Goal: Information Seeking & Learning: Find specific fact

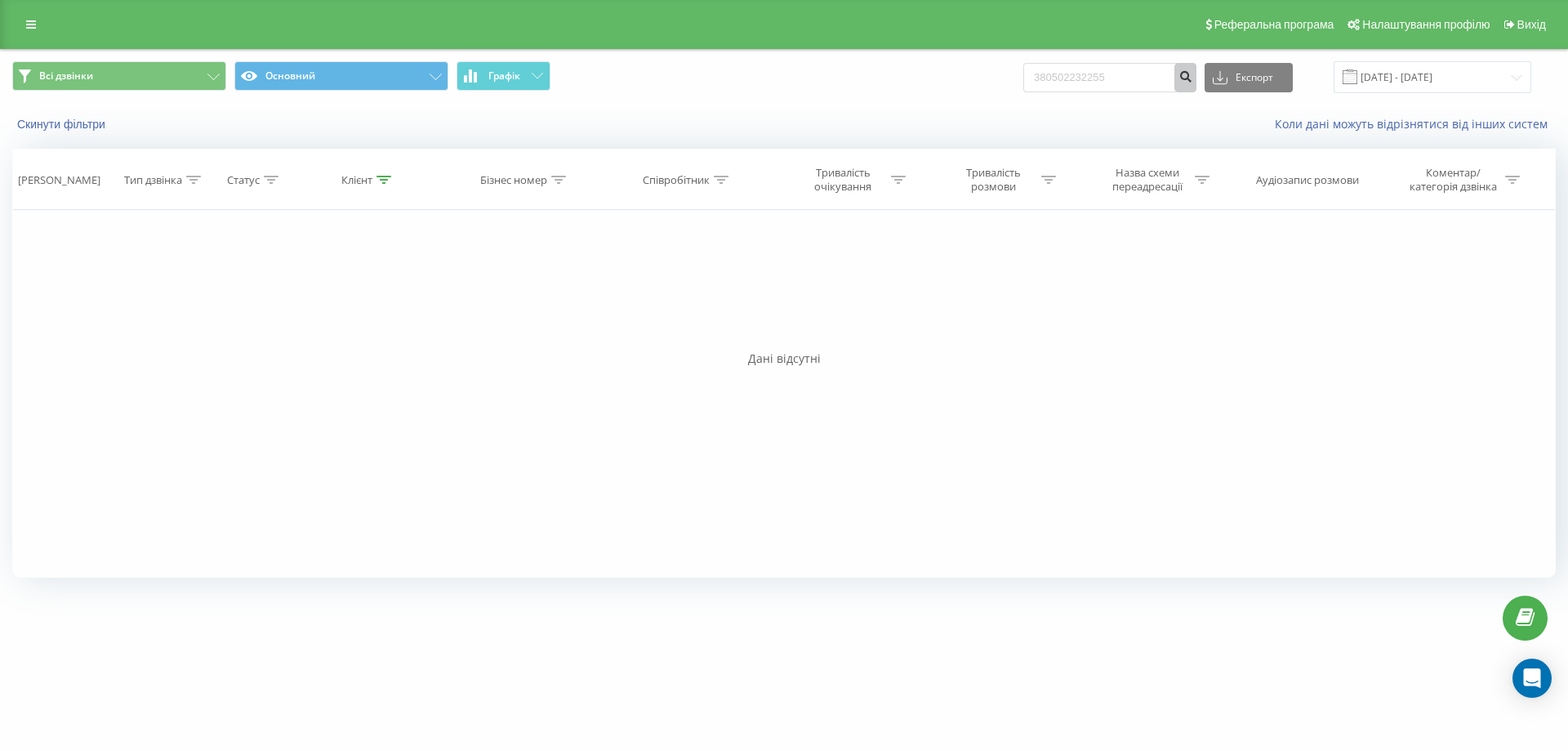
type input "380502232255"
click at [1192, 79] on icon "submit" at bounding box center [1185, 74] width 14 height 10
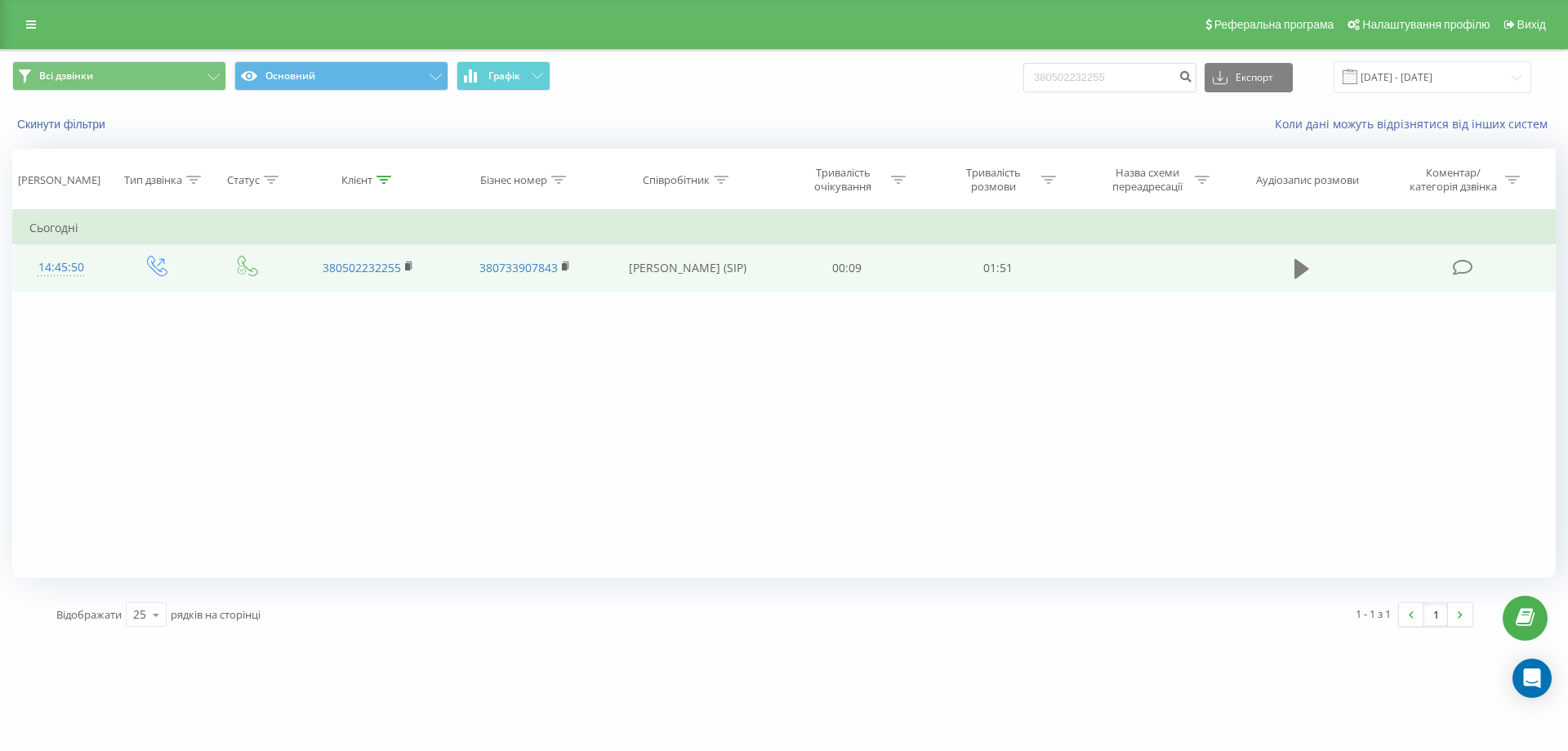
click at [1302, 279] on icon at bounding box center [1301, 269] width 14 height 23
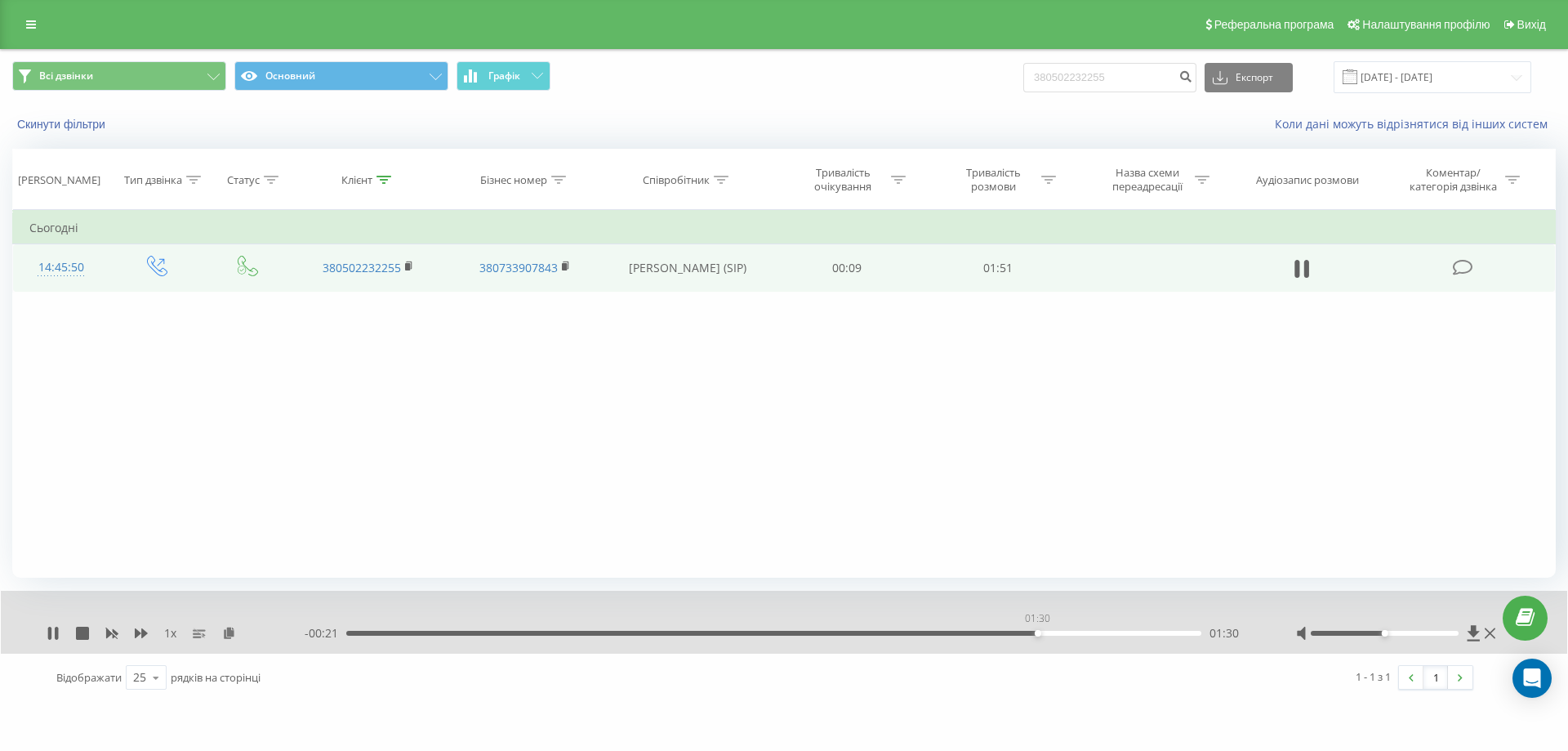
click at [1037, 632] on div "01:30" at bounding box center [774, 633] width 855 height 5
drag, startPoint x: 1150, startPoint y: 76, endPoint x: 981, endPoint y: 94, distance: 170.0
click at [981, 94] on div "Всі дзвінки Основний Графік 380502232255 Експорт .csv .xls .xlsx 22.06.2025 - 2…" at bounding box center [784, 76] width 1566 height 54
paste input "0674682616"
type input "0674682616"
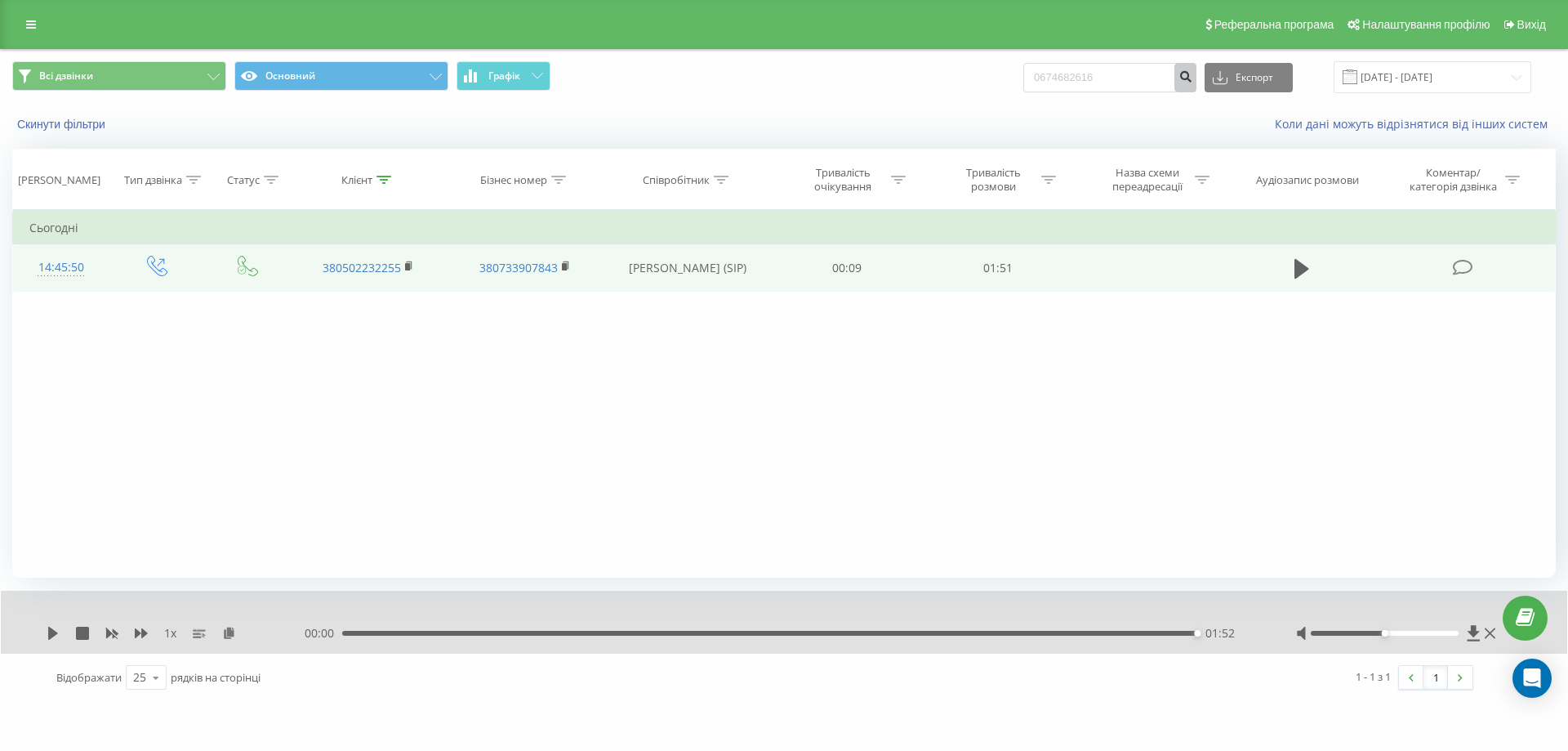
click at [1192, 72] on icon "submit" at bounding box center [1185, 74] width 14 height 10
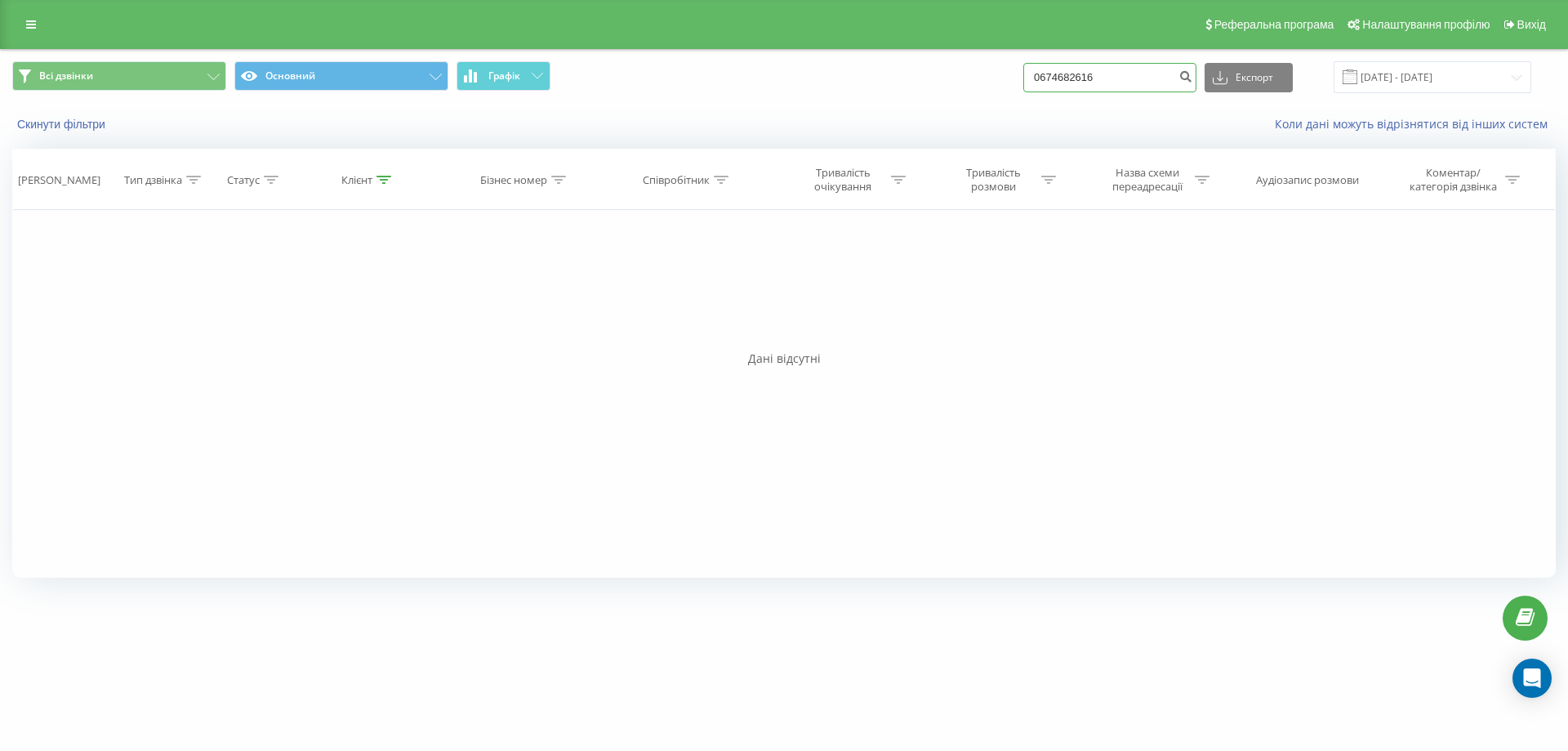
drag, startPoint x: 1145, startPoint y: 80, endPoint x: 960, endPoint y: 91, distance: 185.3
click at [960, 91] on div "Всі дзвінки Основний Графік 0674682616 Експорт .csv .xls .xlsx 22.06.2025 - 22.…" at bounding box center [784, 76] width 1543 height 31
paste input "0671333634"
type input "0671333634"
click at [1192, 79] on icon "submit" at bounding box center [1185, 74] width 14 height 10
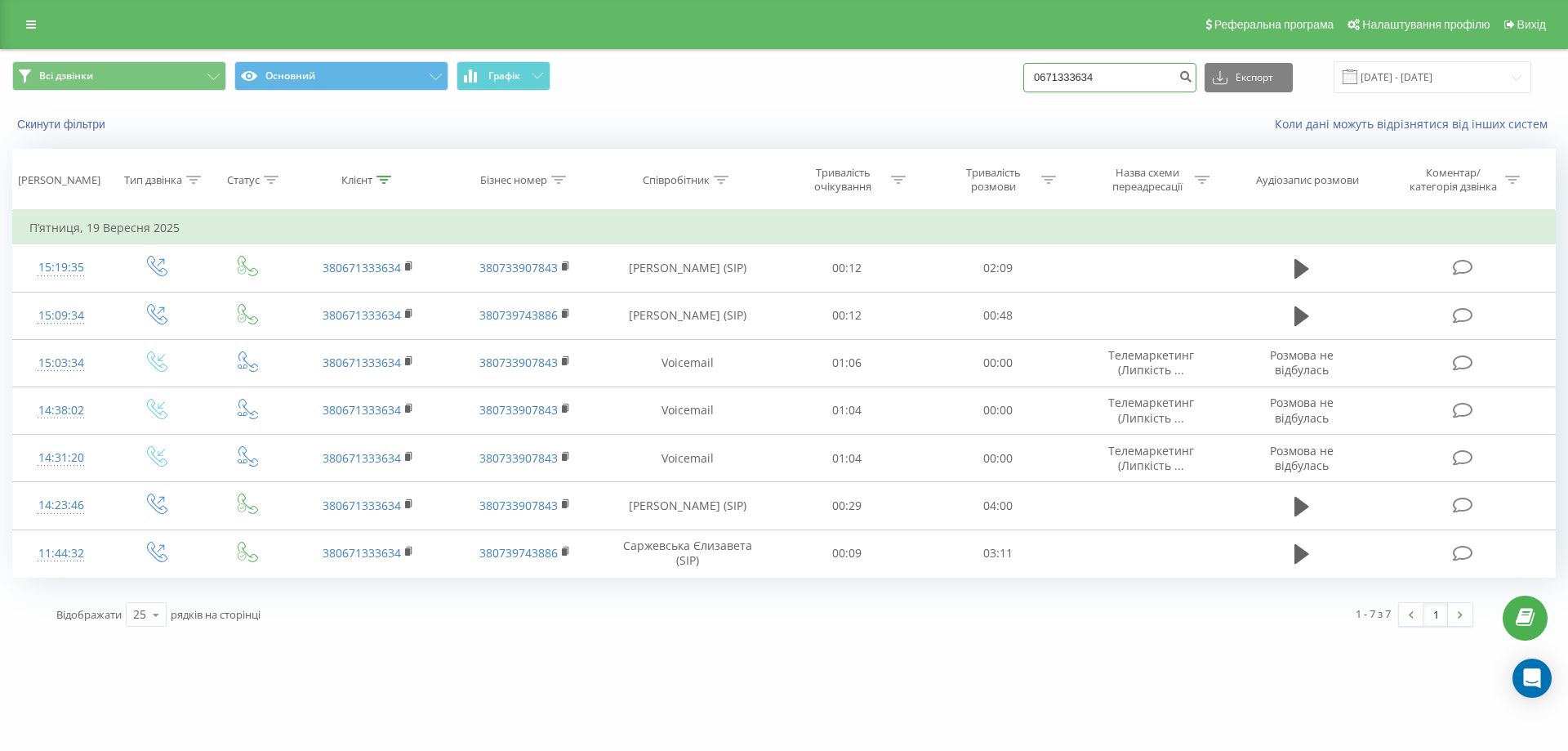
drag, startPoint x: 1127, startPoint y: 88, endPoint x: 961, endPoint y: 104, distance: 166.8
click at [961, 104] on div "Всі дзвінки Основний Графік 0671333634 Експорт .csv .xls .xlsx 22.06.2025 - 22.…" at bounding box center [784, 76] width 1566 height 54
paste input "0961537726"
type input "0961537726"
click at [1191, 85] on button "submit" at bounding box center [1185, 77] width 22 height 30
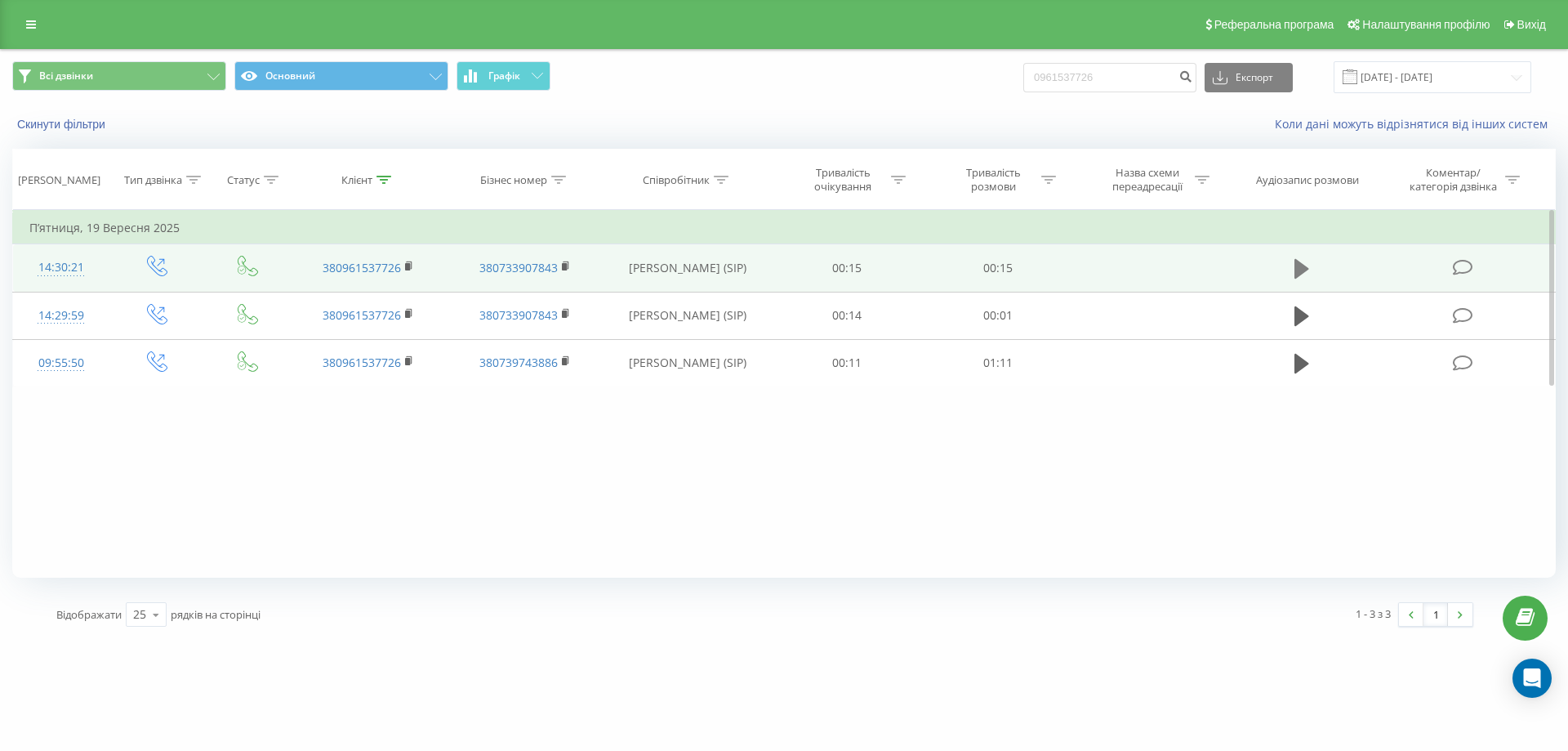
click at [1309, 262] on icon at bounding box center [1301, 269] width 14 height 23
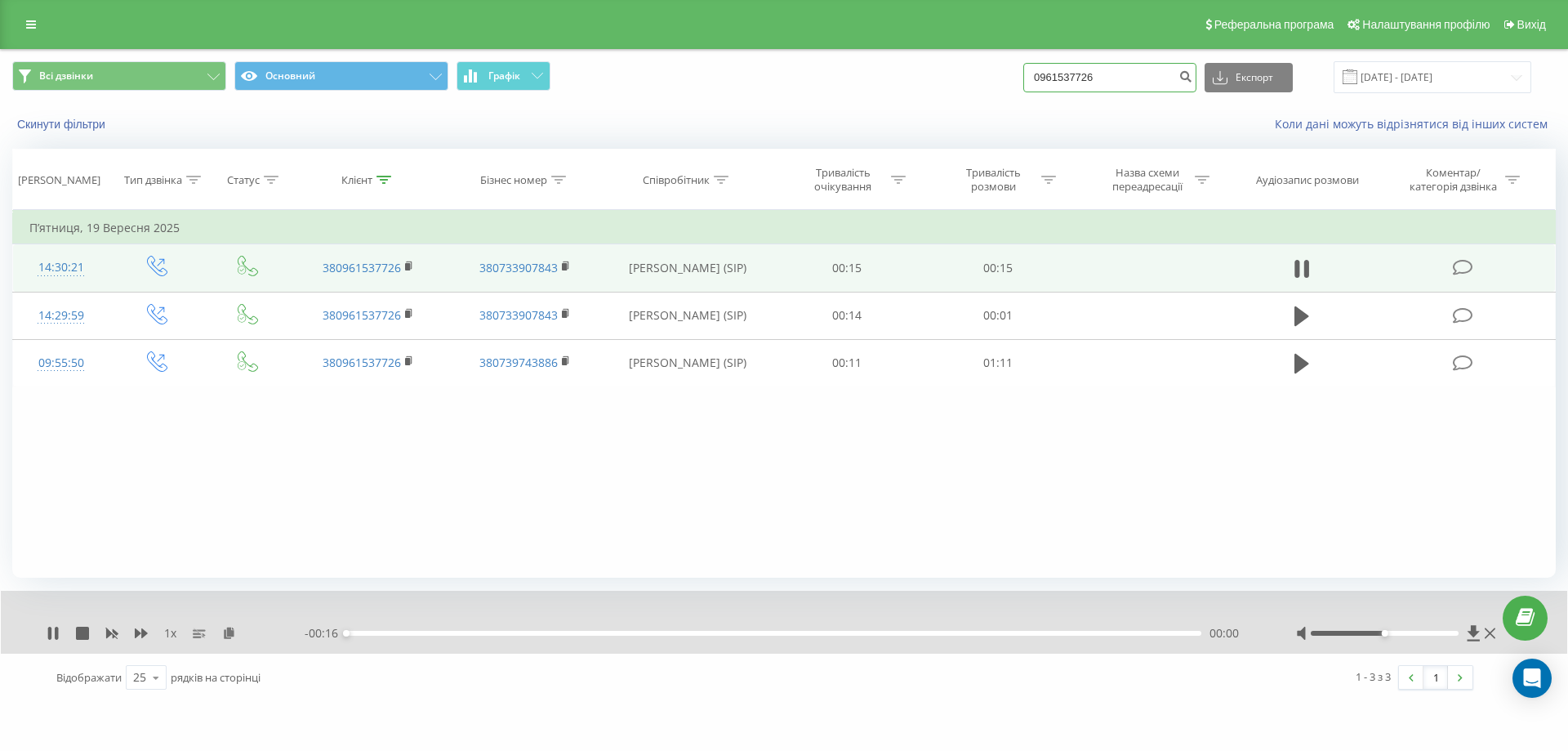
drag, startPoint x: 1134, startPoint y: 79, endPoint x: 1013, endPoint y: 84, distance: 121.1
click at [1013, 84] on div "Всі дзвінки Основний Графік 0961537726 Експорт .csv .xls .xlsx [DATE] - [DATE]" at bounding box center [784, 76] width 1543 height 31
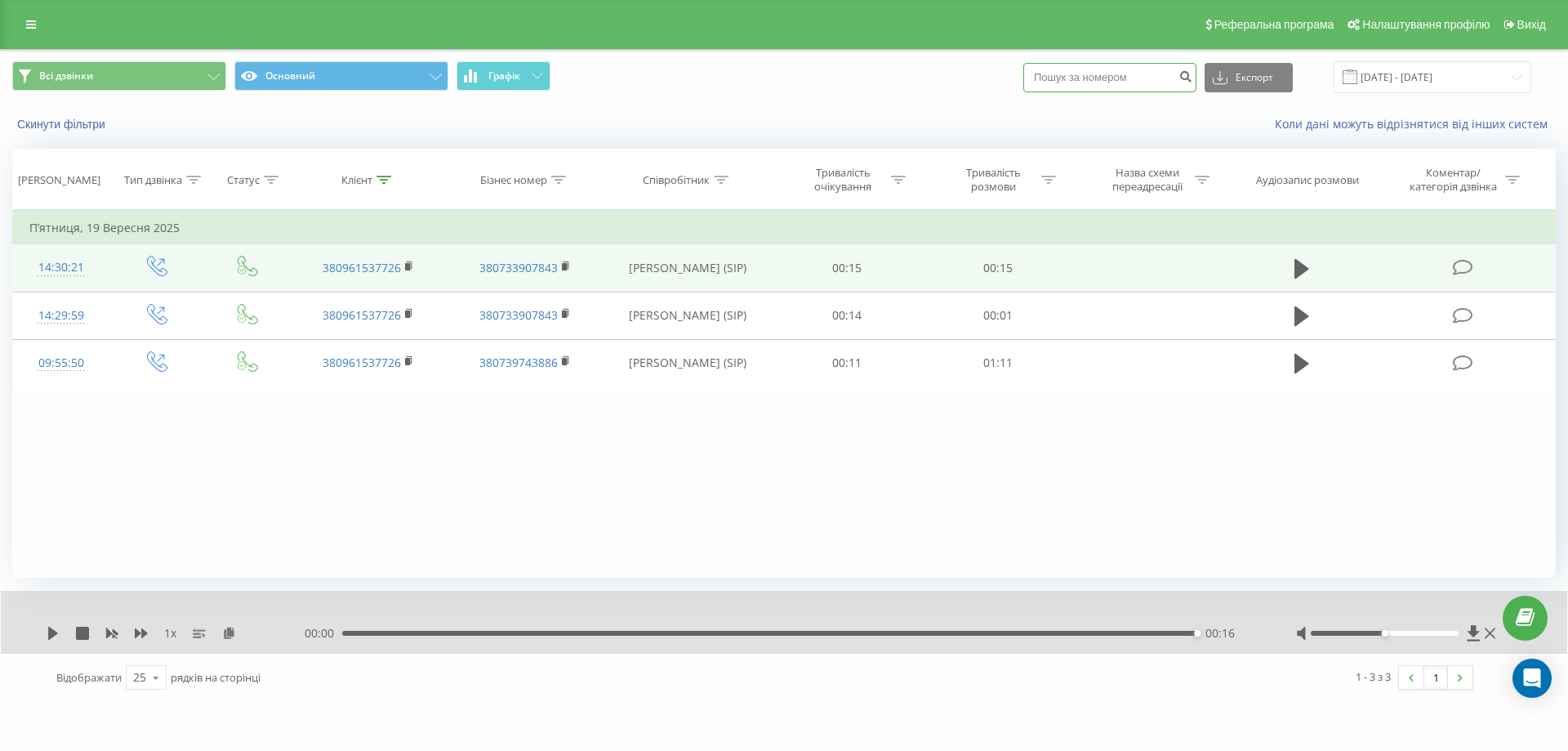
paste input "0959352140"
type input "0959352140"
click at [1192, 79] on icon "submit" at bounding box center [1185, 74] width 14 height 10
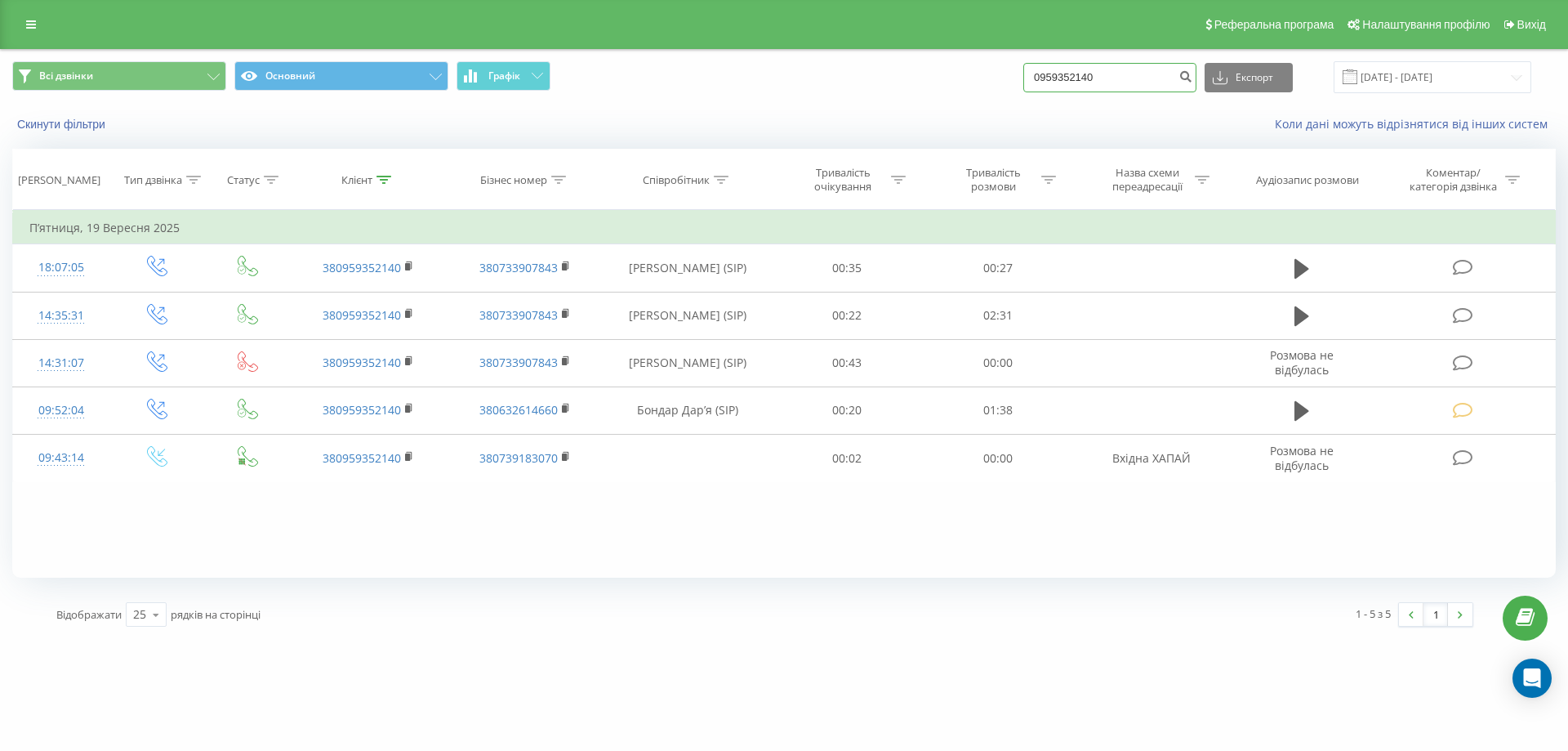
drag, startPoint x: 1117, startPoint y: 71, endPoint x: 968, endPoint y: 71, distance: 149.0
click at [968, 71] on div "Всі дзвінки Основний Графік 0959352140 Експорт .csv .xls .xlsx 22.06.2025 - 22.…" at bounding box center [784, 76] width 1543 height 31
paste input "0937039835"
type input "0937039835"
click at [1192, 72] on icon "submit" at bounding box center [1185, 74] width 14 height 10
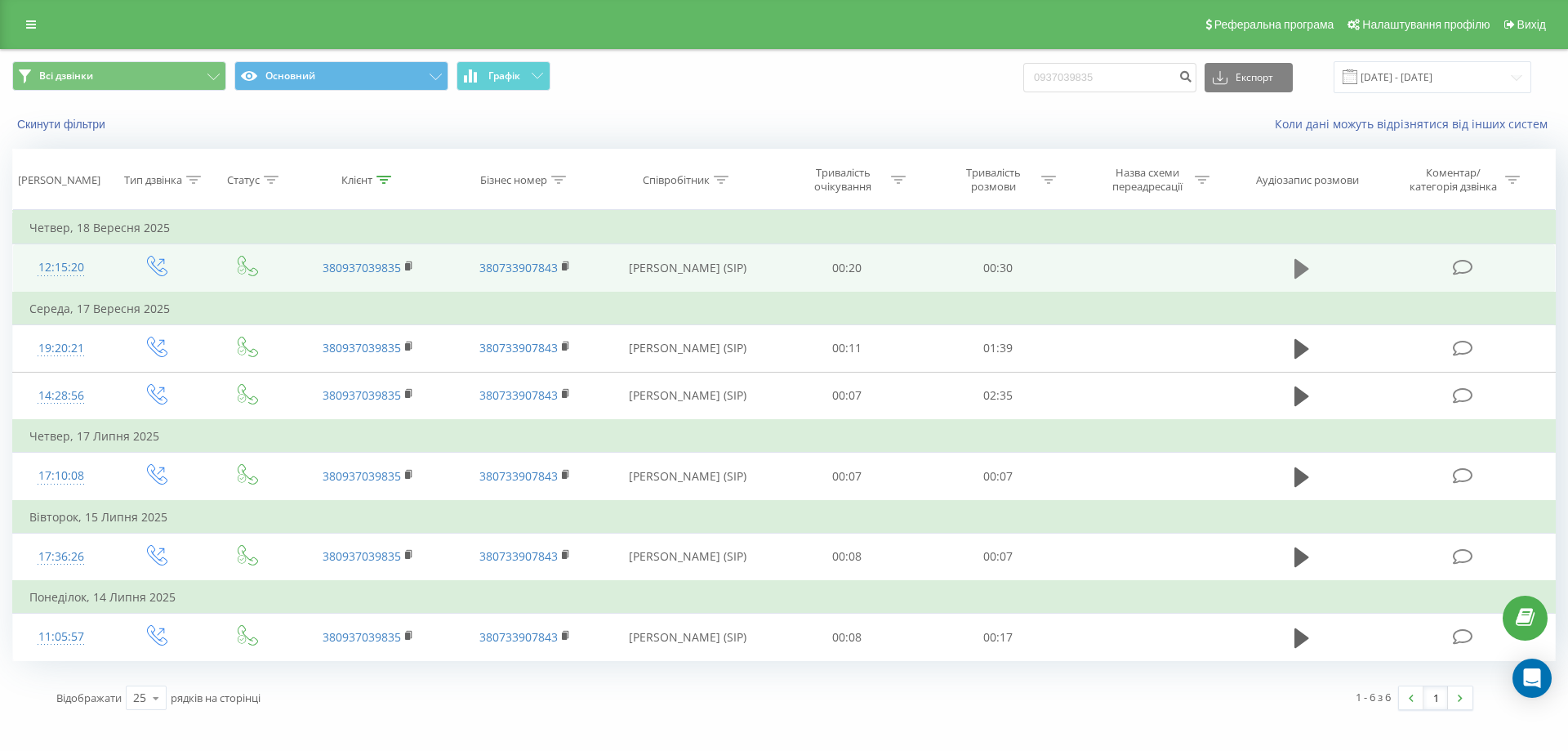
click at [1304, 270] on icon at bounding box center [1301, 268] width 14 height 20
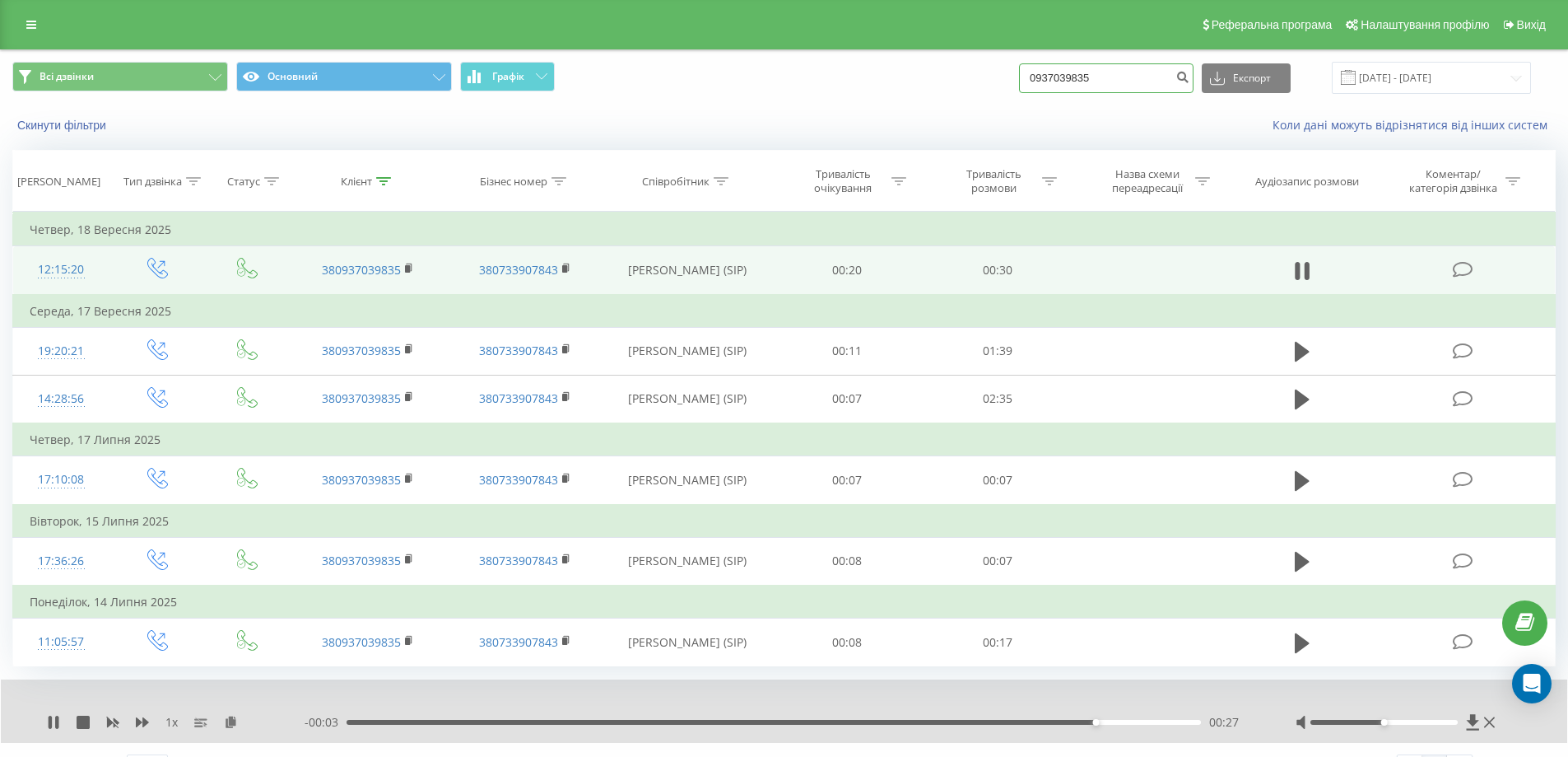
drag, startPoint x: 1132, startPoint y: 81, endPoint x: 920, endPoint y: 95, distance: 212.5
click at [920, 95] on div "Всі дзвінки Основний Графік 0937039835 Експорт .csv .xls .xlsx 22.06.2025 - 22.…" at bounding box center [784, 77] width 1566 height 55
paste input "0660000256"
type input "0660000256"
click at [1193, 84] on button "submit" at bounding box center [1182, 78] width 22 height 30
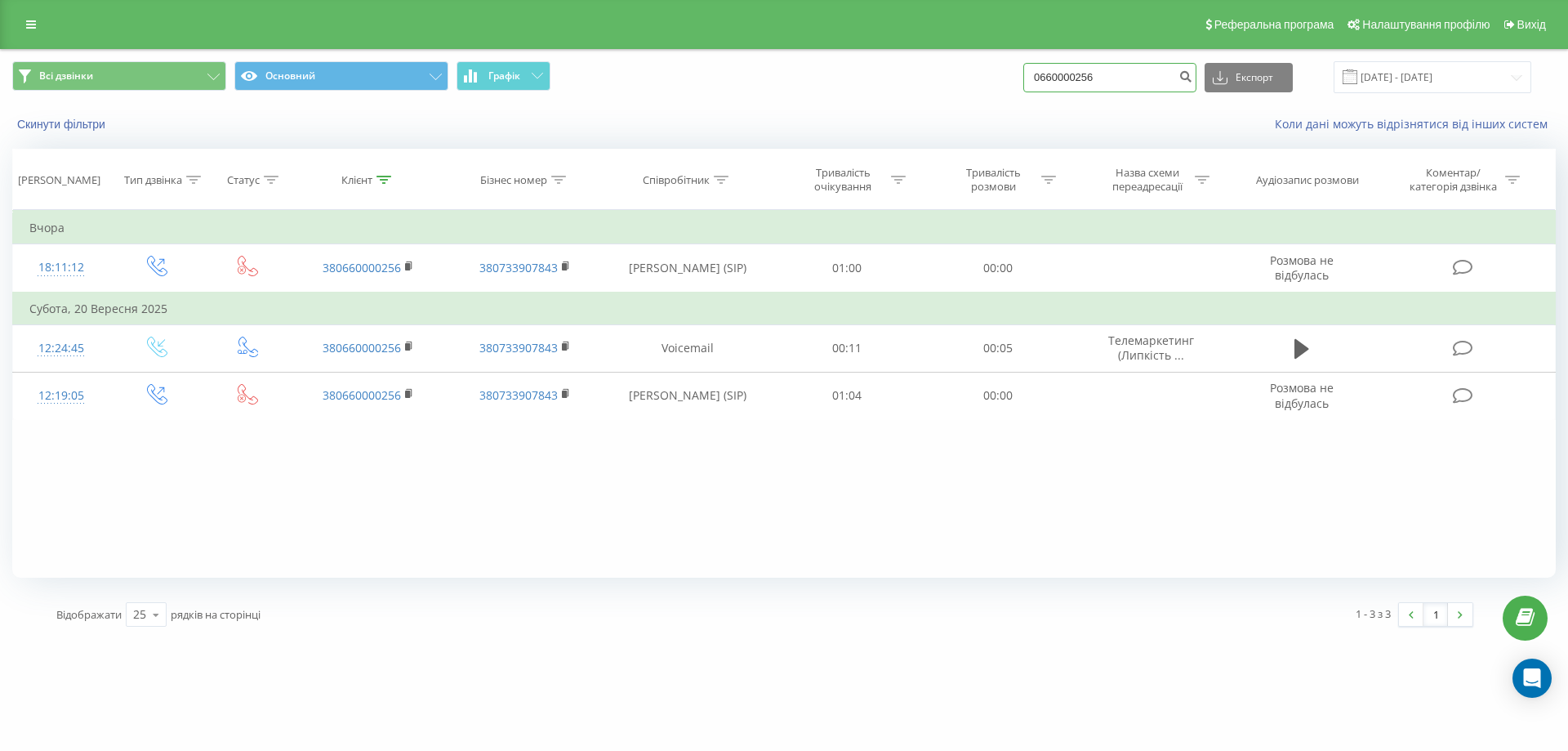
drag, startPoint x: 1143, startPoint y: 77, endPoint x: 984, endPoint y: 88, distance: 159.4
click at [984, 88] on div "Всі дзвінки Основний Графік 0660000256 Експорт .csv .xls .xlsx [DATE] - [DATE]" at bounding box center [784, 76] width 1543 height 31
paste input "0682726636"
type input "0682726636"
click at [1192, 79] on icon "submit" at bounding box center [1185, 74] width 14 height 10
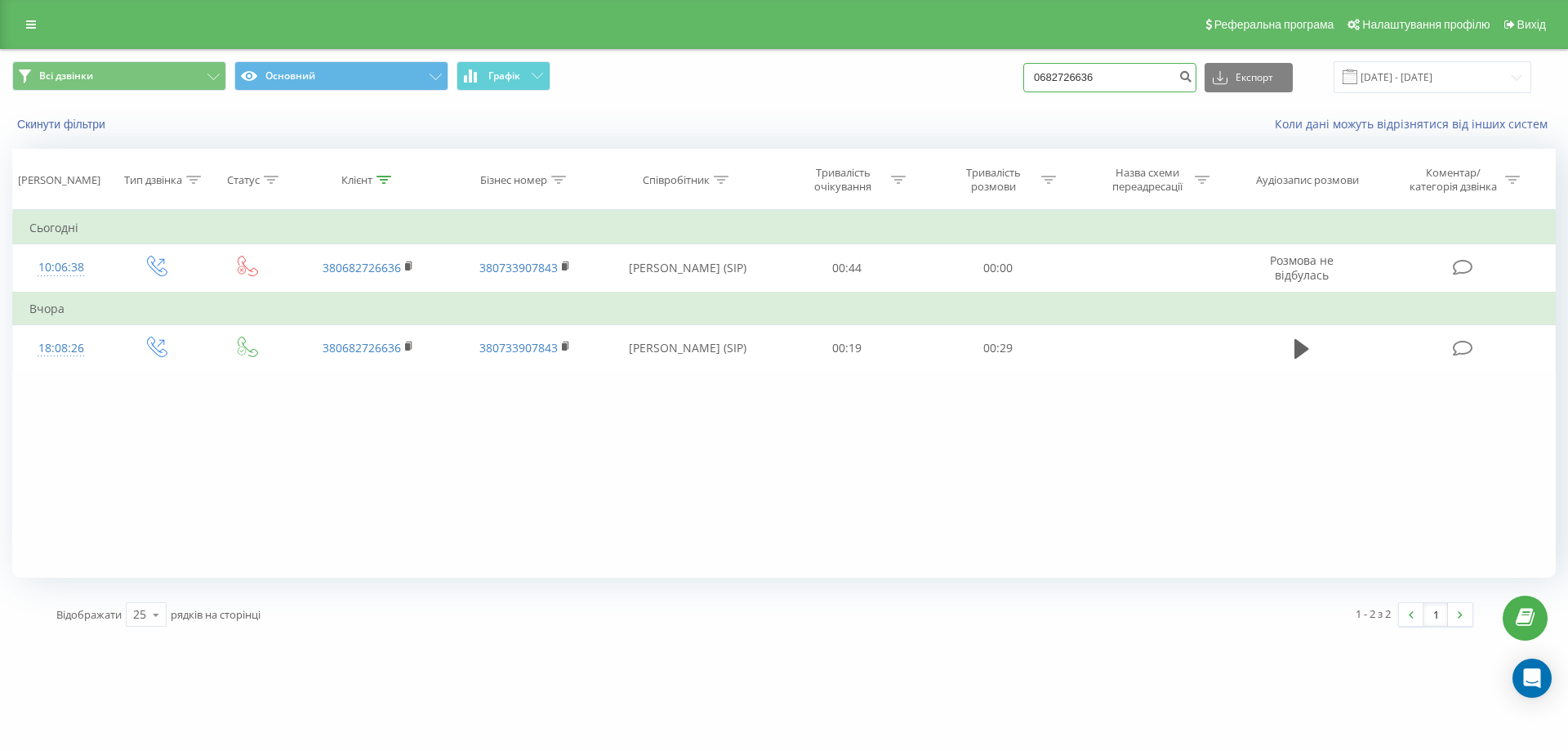
drag, startPoint x: 1144, startPoint y: 73, endPoint x: 979, endPoint y: 82, distance: 165.2
click at [979, 82] on div "Всі дзвінки Основний Графік 0682726636 Експорт .csv .xls .xlsx 22.06.2025 - 22.…" at bounding box center [784, 76] width 1543 height 31
paste input "0931093261"
type input "0931093261"
click at [1192, 75] on icon "submit" at bounding box center [1185, 74] width 14 height 10
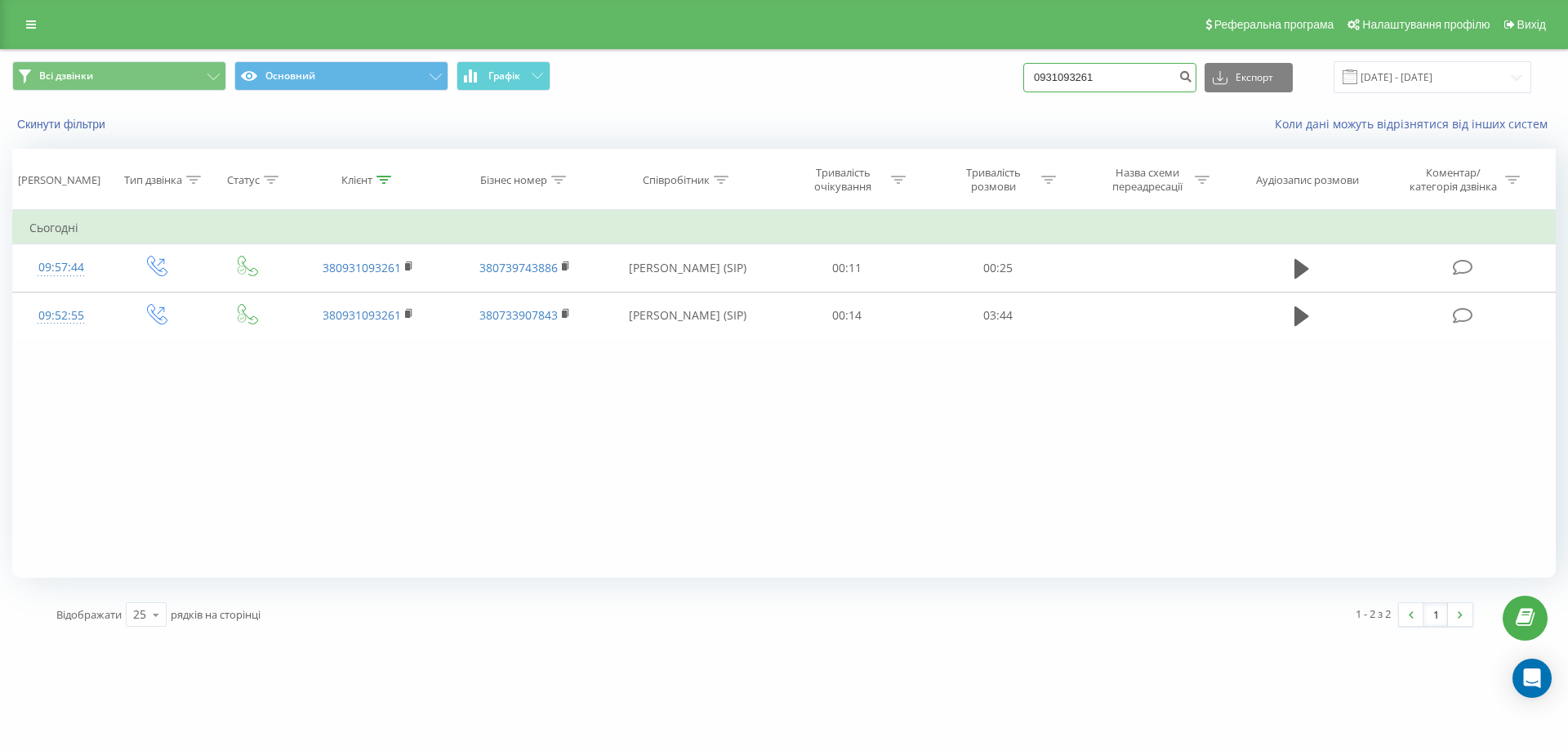
drag, startPoint x: 1154, startPoint y: 76, endPoint x: 992, endPoint y: 88, distance: 162.4
click at [992, 88] on div "Всі дзвінки Основний Графік 0931093261 Експорт .csv .xls .xlsx [DATE] - [DATE]" at bounding box center [784, 76] width 1543 height 31
